Goal: Check status: Check status

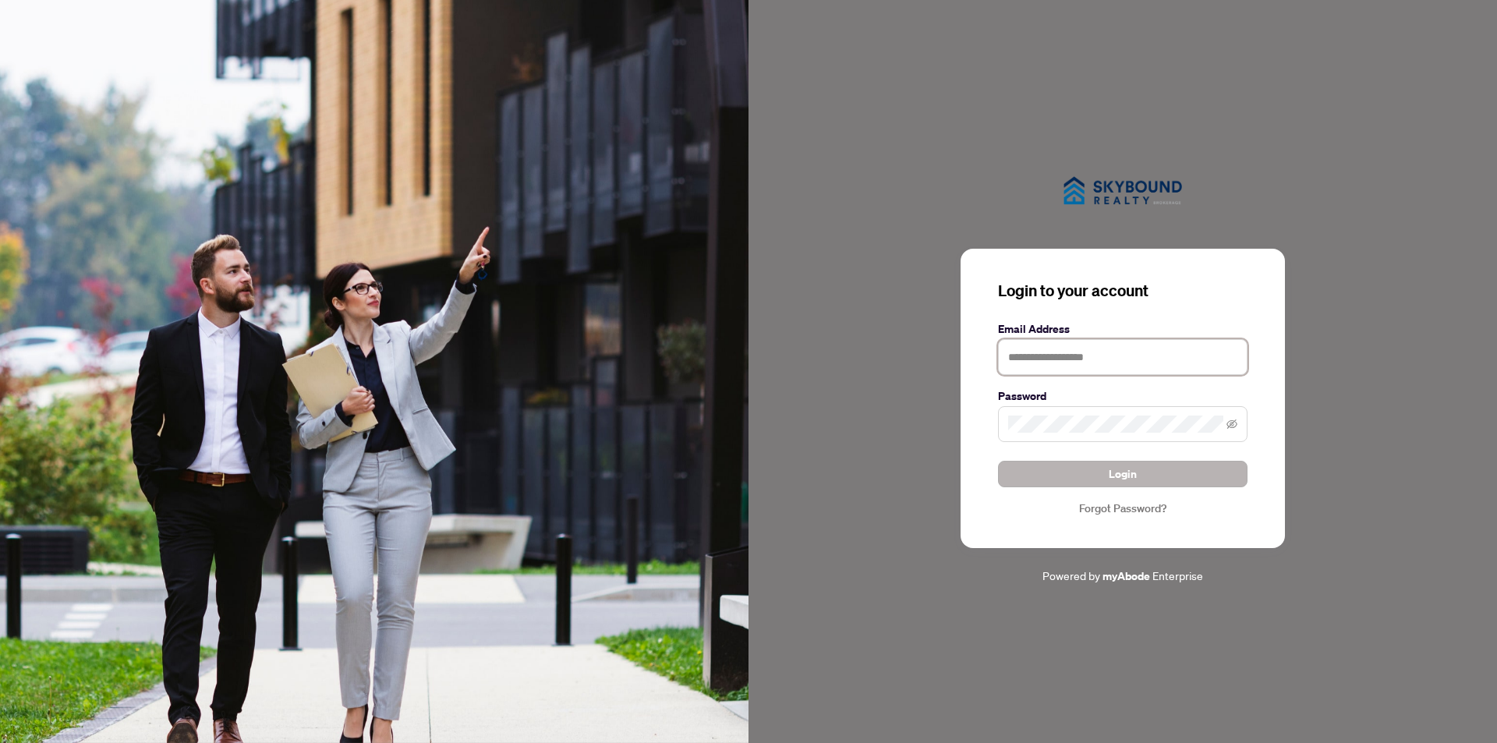
type input "**********"
click at [1182, 475] on button "Login" at bounding box center [1123, 474] width 250 height 27
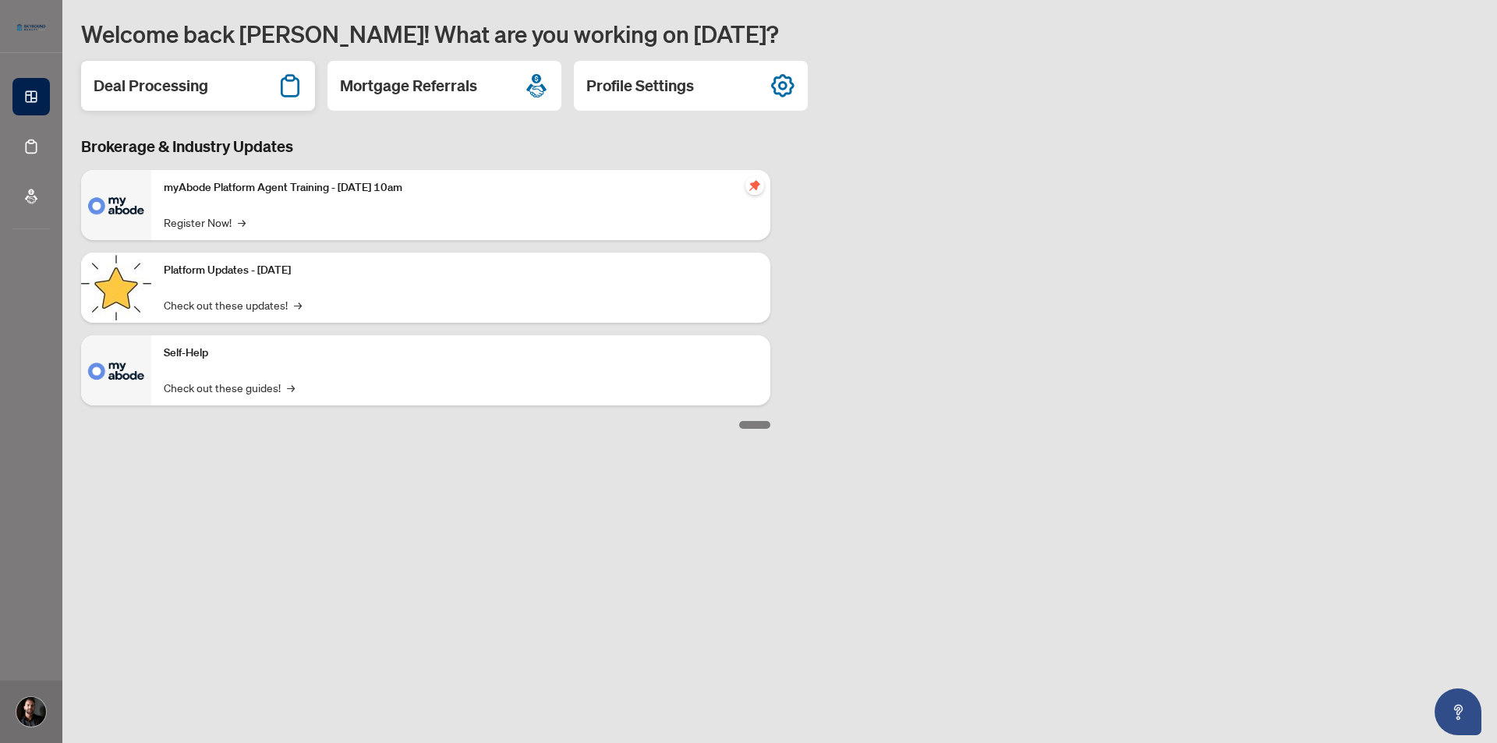
click at [184, 91] on h2 "Deal Processing" at bounding box center [151, 86] width 115 height 22
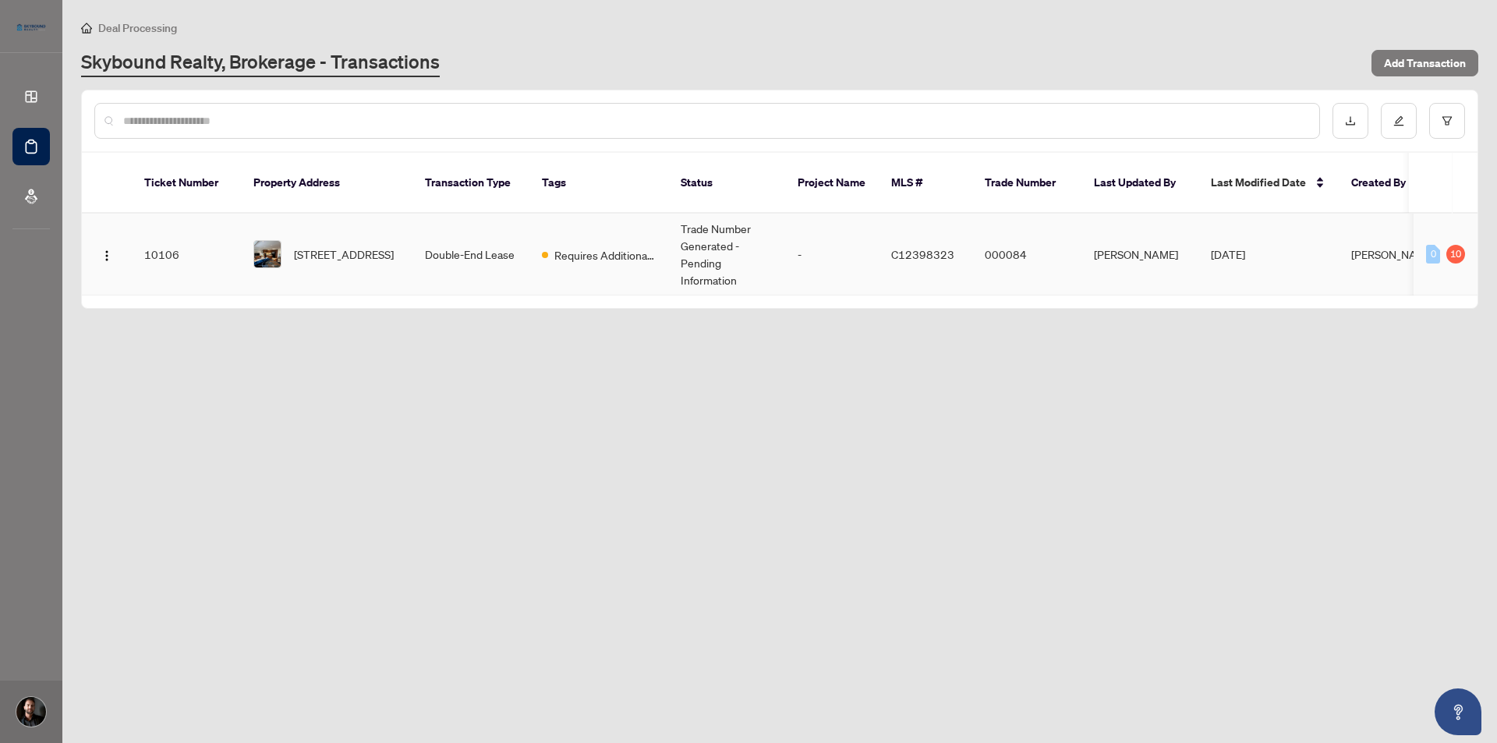
click at [337, 259] on td "[STREET_ADDRESS]" at bounding box center [327, 255] width 172 height 82
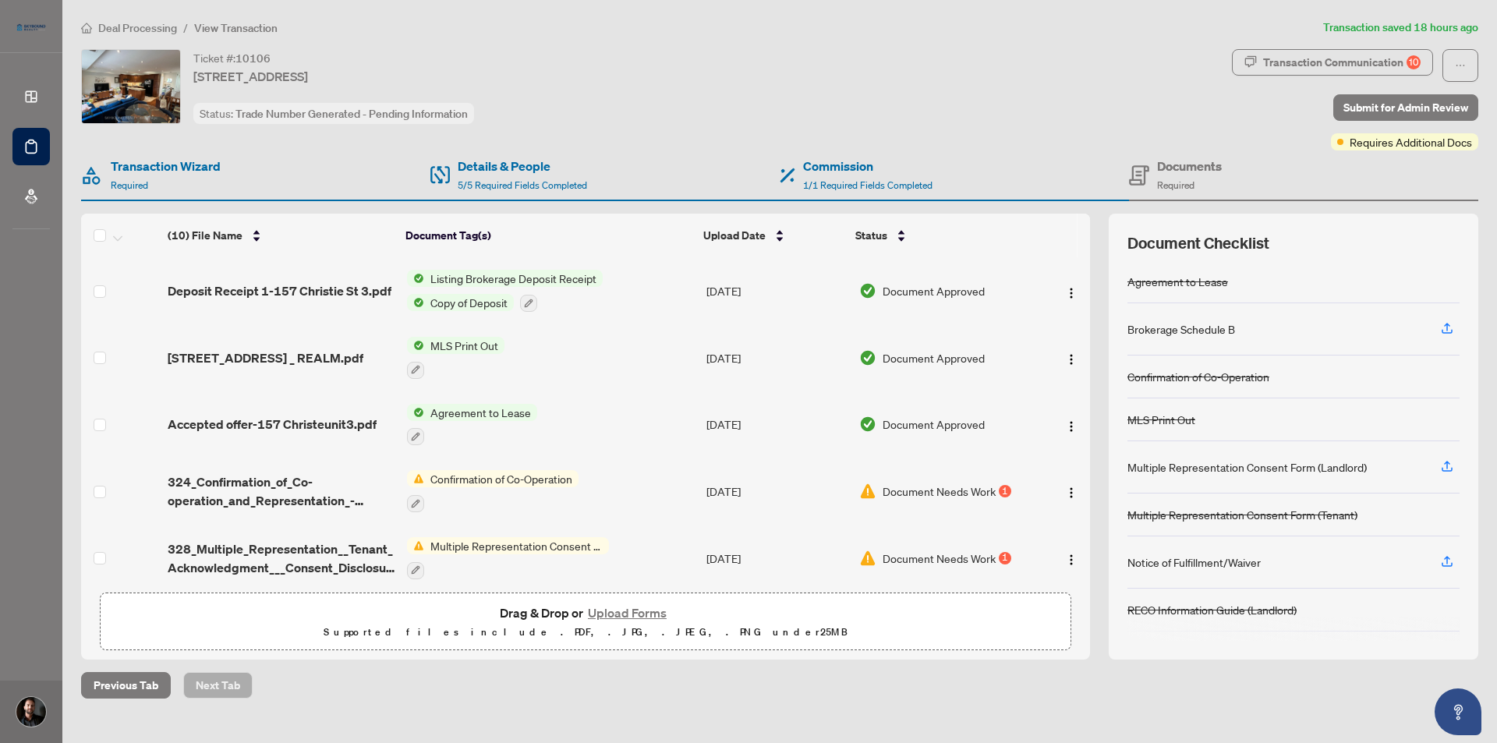
click at [569, 115] on div "Ticket #: 10106 [STREET_ADDRESS] Status: Trade Number Generated - Pending Infor…" at bounding box center [653, 86] width 1145 height 75
click at [748, 43] on div "Deal Processing / View Transaction Transaction saved 18 hours ago Ticket #: 101…" at bounding box center [780, 359] width 1410 height 680
click at [524, 692] on div "Previous Tab Next Tab" at bounding box center [779, 685] width 1397 height 27
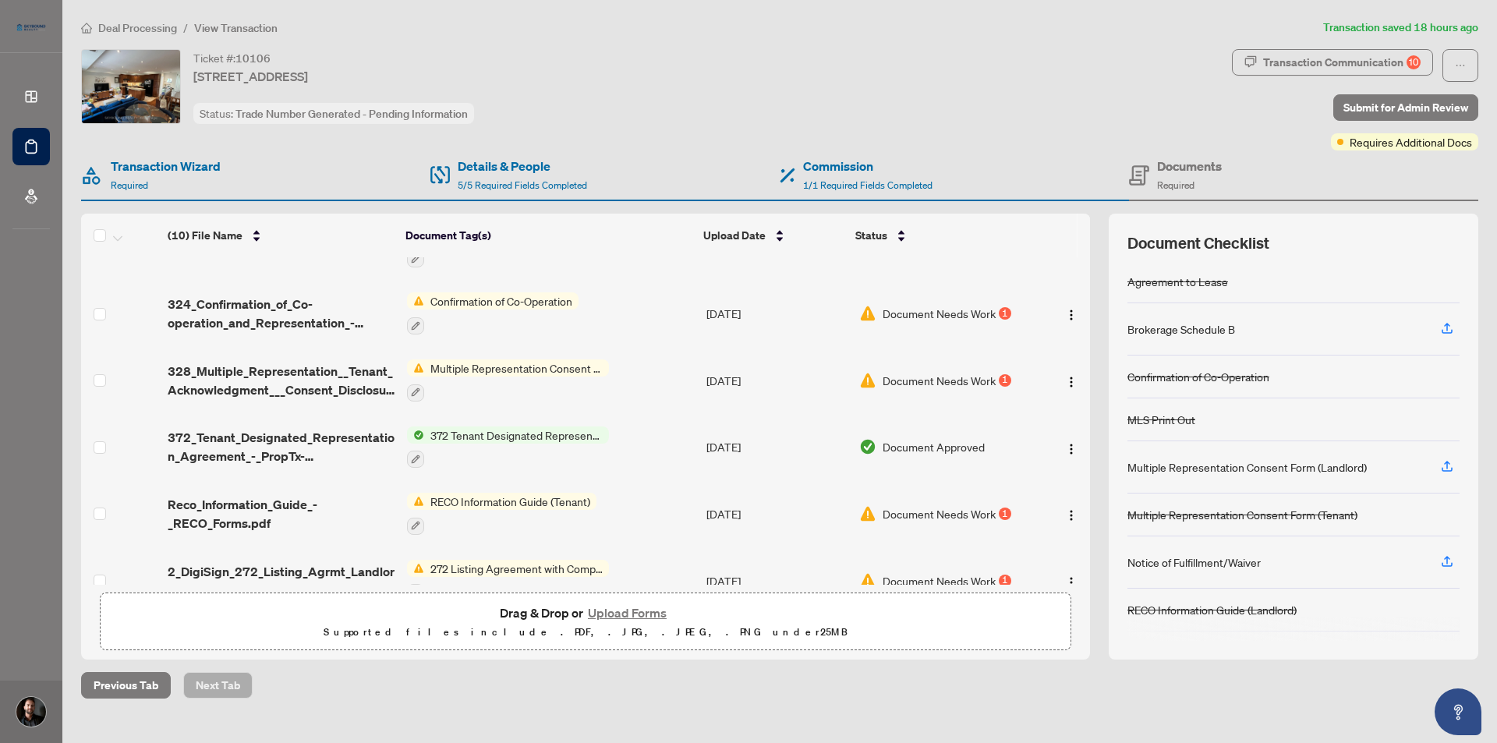
scroll to position [335, 0]
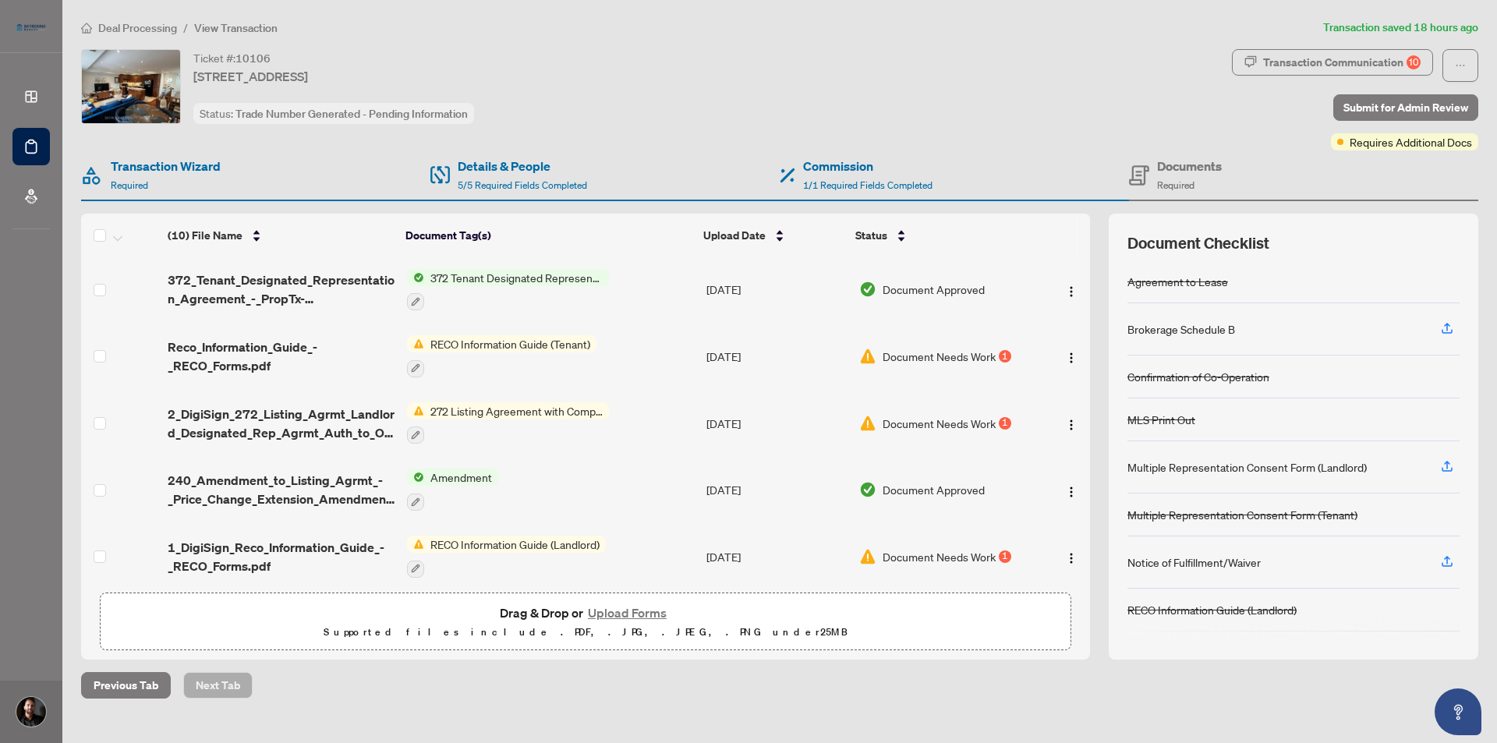
click at [423, 691] on div "Previous Tab Next Tab" at bounding box center [779, 685] width 1397 height 27
click at [418, 689] on div "Previous Tab Next Tab" at bounding box center [779, 685] width 1397 height 27
click at [700, 62] on div "Ticket #: 10106 [STREET_ADDRESS] Status: Trade Number Generated - Pending Infor…" at bounding box center [653, 86] width 1145 height 75
